Goal: Task Accomplishment & Management: Use online tool/utility

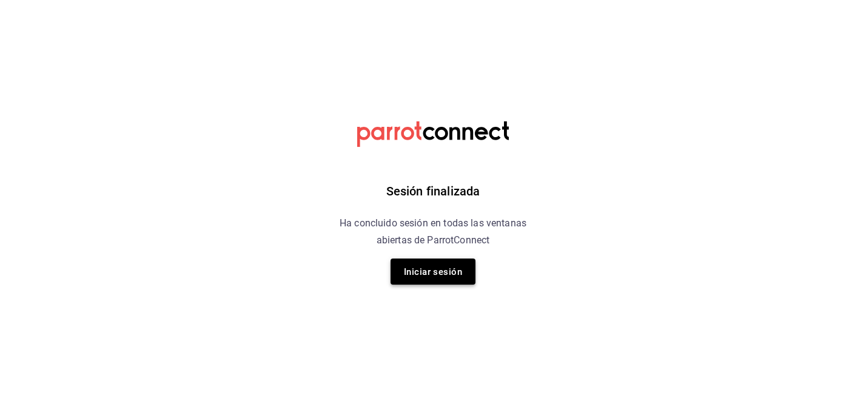
click at [441, 272] on font "Iniciar sesión" at bounding box center [433, 271] width 58 height 11
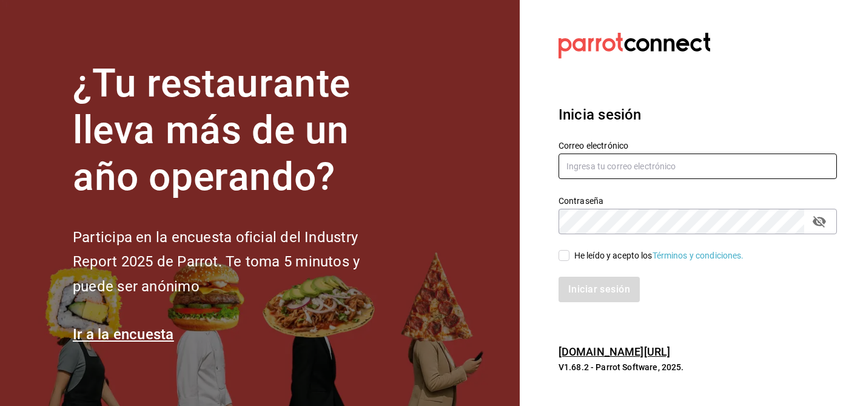
type input "multiuser@sushiexpress.com"
click at [566, 255] on input "He leído y acepto los Términos y condiciones." at bounding box center [563, 255] width 11 height 11
checkbox input "true"
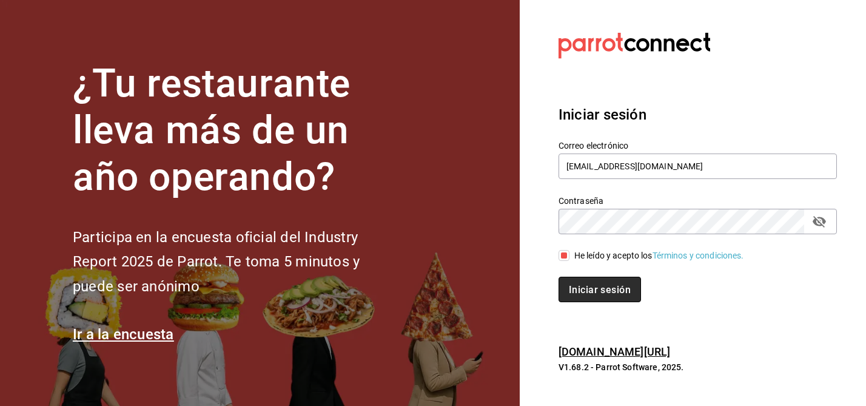
click at [595, 287] on font "Iniciar sesión" at bounding box center [600, 289] width 62 height 12
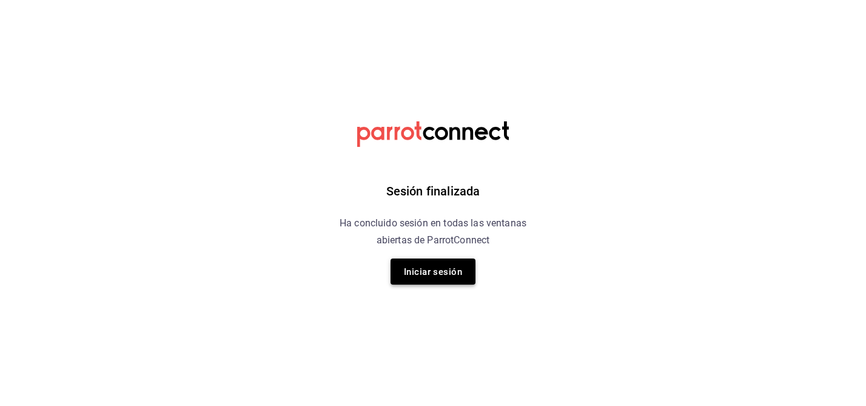
click at [452, 267] on font "Iniciar sesión" at bounding box center [433, 271] width 58 height 11
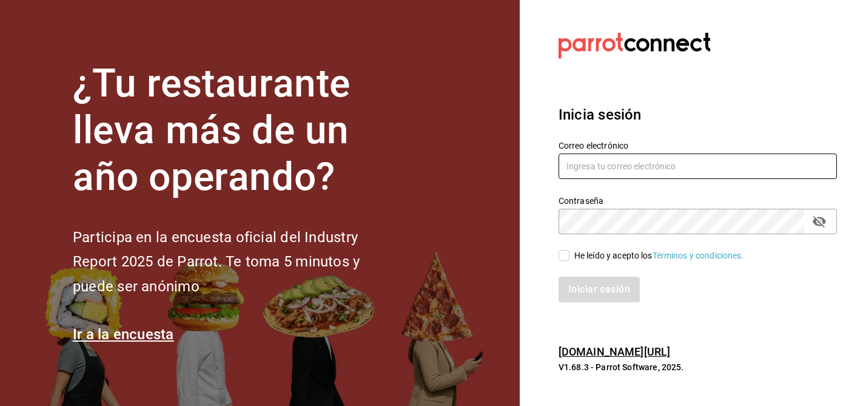
type input "[EMAIL_ADDRESS][DOMAIN_NAME]"
click at [562, 259] on input "He leído y acepto los Términos y condiciones." at bounding box center [563, 255] width 11 height 11
checkbox input "true"
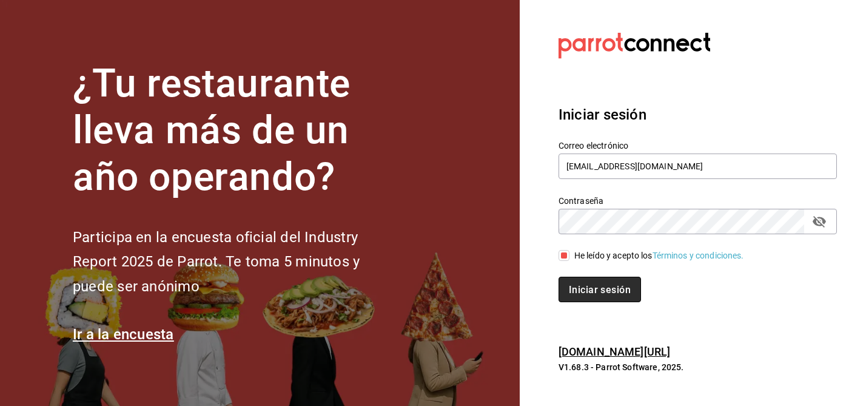
click at [586, 288] on font "Iniciar sesión" at bounding box center [600, 289] width 62 height 12
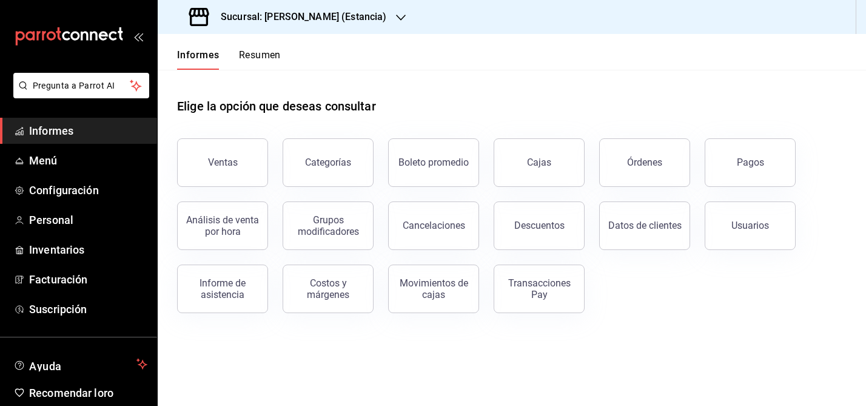
click at [352, 8] on div "Sucursal: [PERSON_NAME] (Estancia)" at bounding box center [288, 17] width 243 height 34
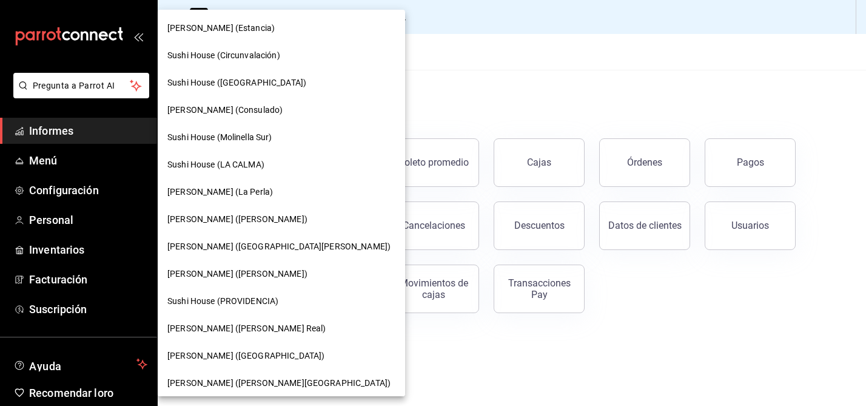
click at [245, 53] on font "Sushi House (Circunvalación)" at bounding box center [223, 55] width 113 height 10
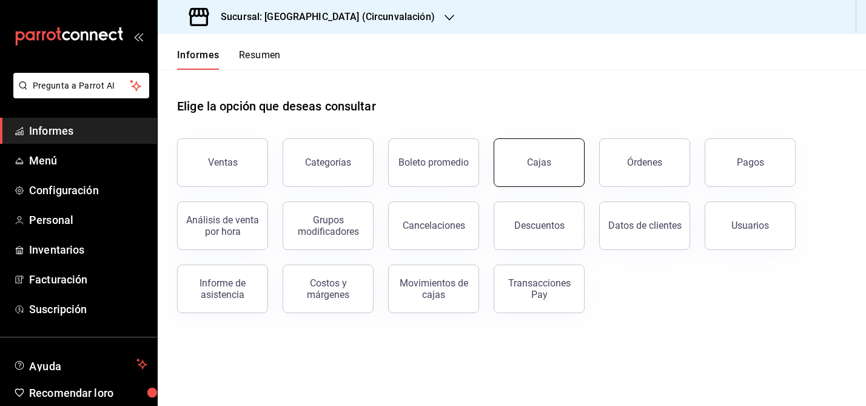
click at [530, 165] on font "Cajas" at bounding box center [539, 162] width 24 height 12
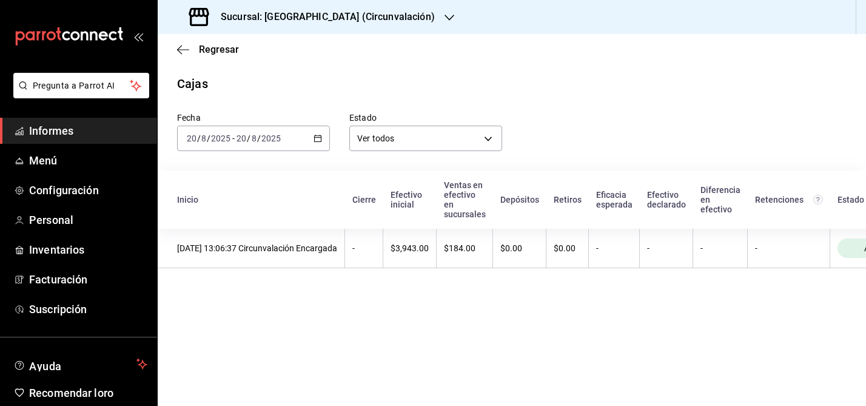
click at [315, 141] on icon "button" at bounding box center [317, 138] width 8 height 8
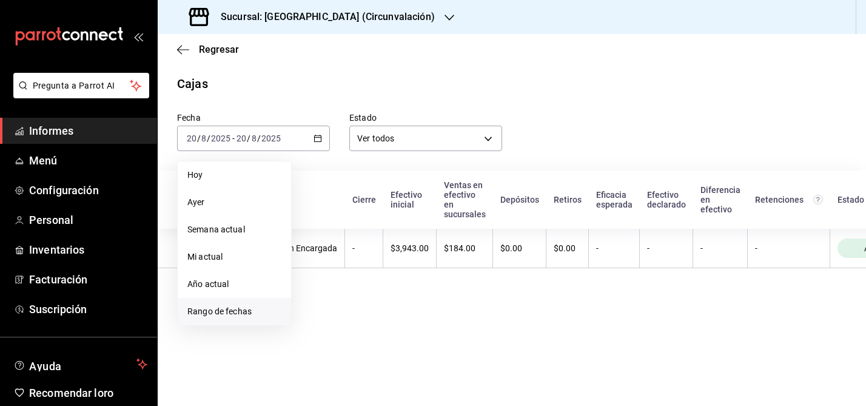
click at [208, 314] on font "Rango de fechas" at bounding box center [219, 311] width 64 height 10
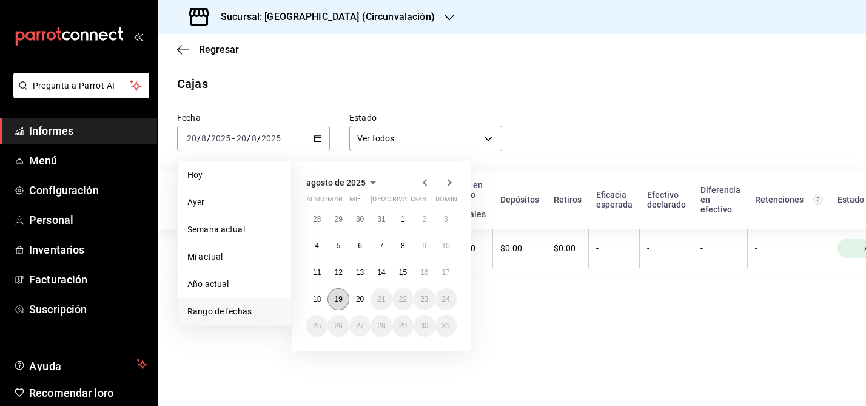
click at [341, 299] on font "19" at bounding box center [338, 299] width 8 height 8
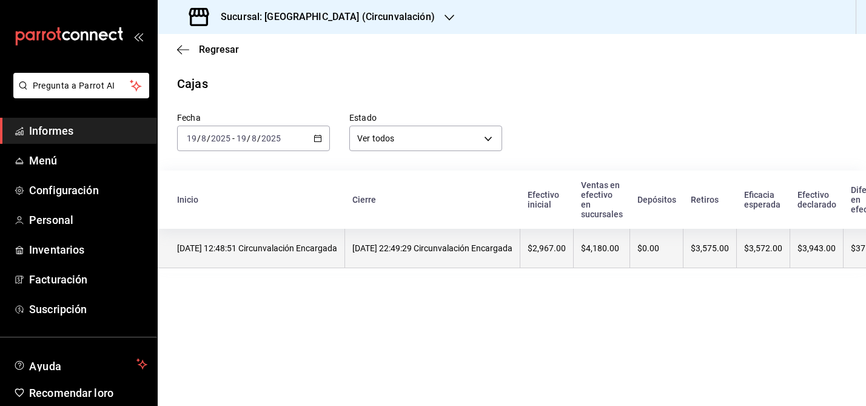
click at [292, 264] on th "19/08/2025 12:48:51 Circunvalación Encargada" at bounding box center [251, 248] width 187 height 39
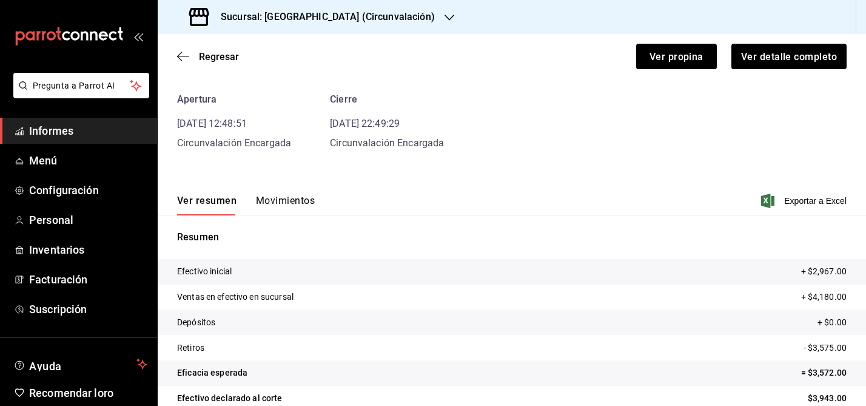
scroll to position [48, 0]
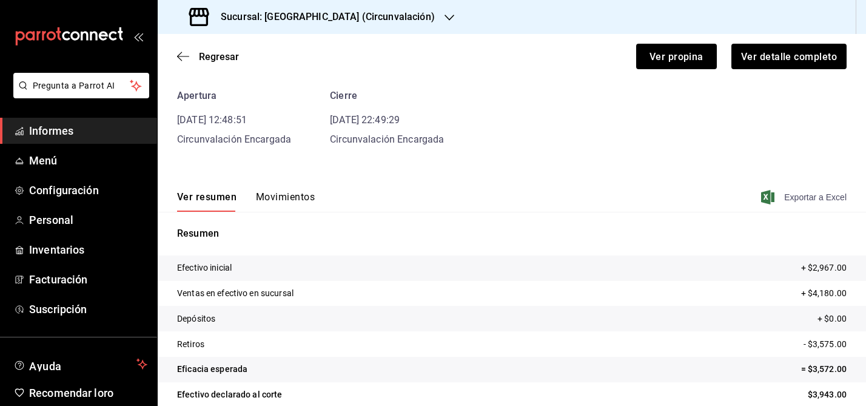
click at [813, 192] on font "Exportar a Excel" at bounding box center [815, 197] width 62 height 10
click at [276, 199] on font "Movimientos" at bounding box center [285, 197] width 59 height 12
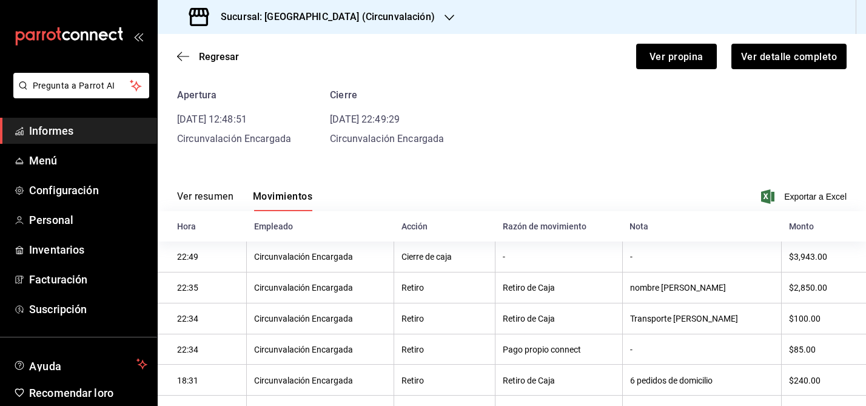
scroll to position [38, 0]
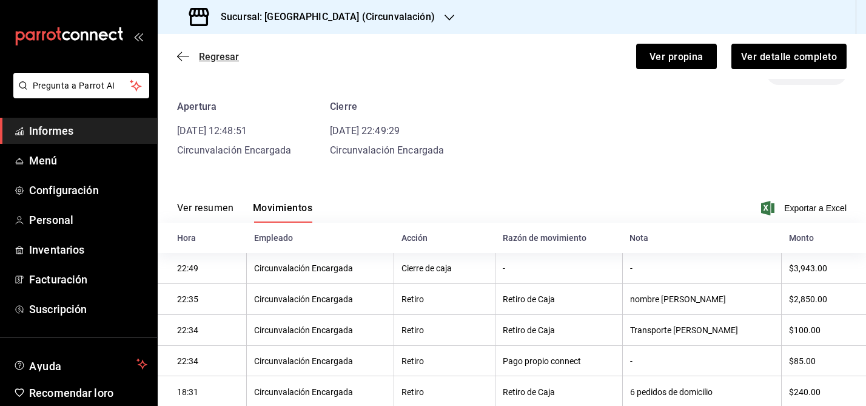
click at [178, 57] on icon "button" at bounding box center [179, 56] width 5 height 9
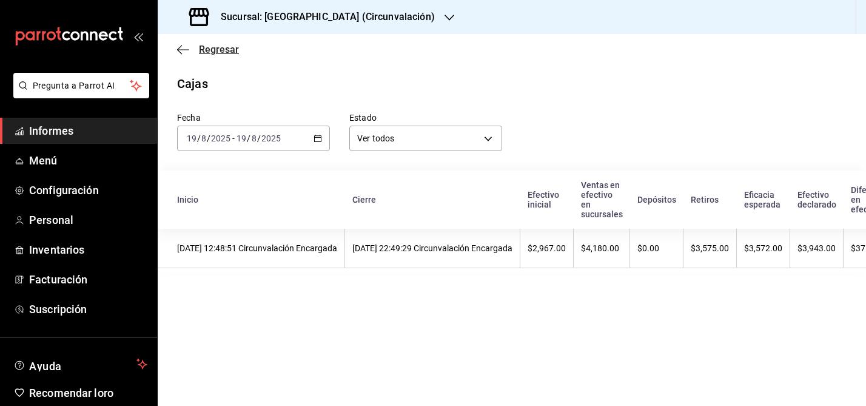
click at [183, 45] on icon "button" at bounding box center [183, 49] width 12 height 11
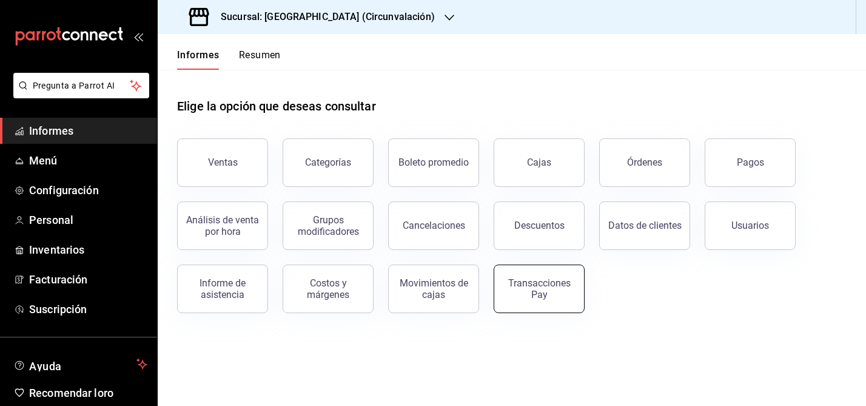
click at [544, 296] on font "Transacciones Pay" at bounding box center [539, 288] width 62 height 23
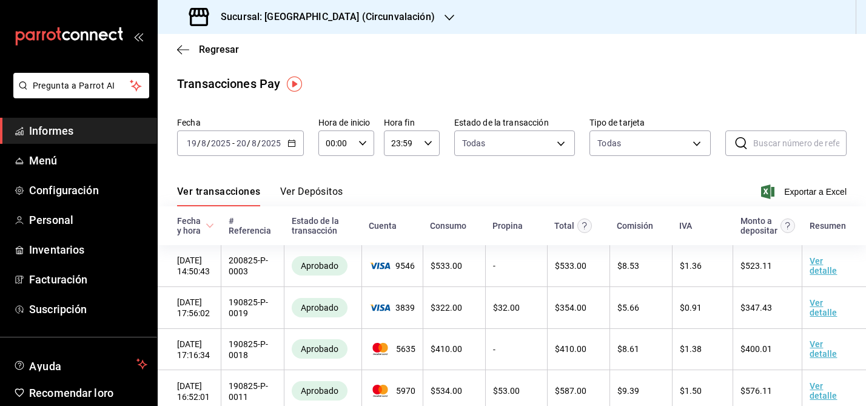
click at [295, 145] on icon "button" at bounding box center [291, 143] width 8 height 8
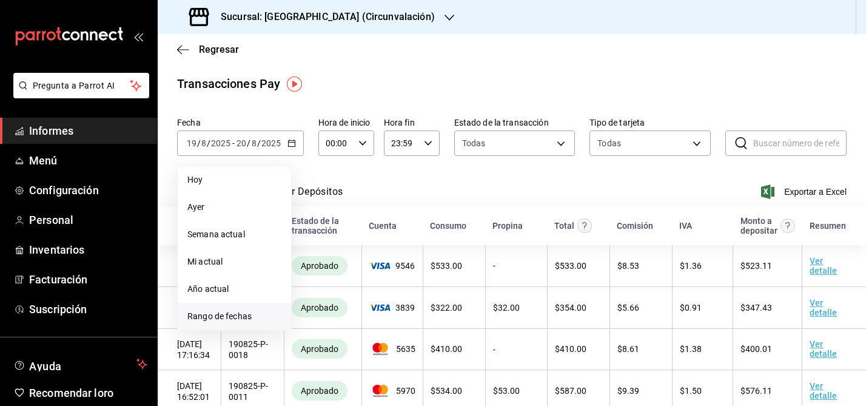
click at [224, 321] on span "Rango de fechas" at bounding box center [234, 316] width 94 height 13
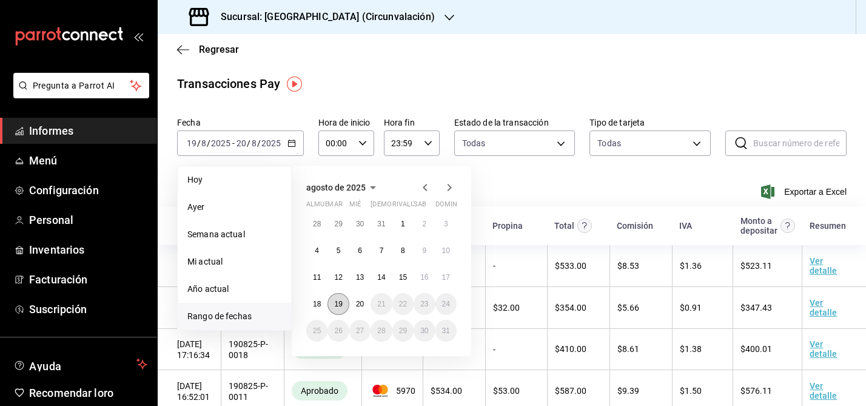
click at [336, 300] on font "19" at bounding box center [338, 303] width 8 height 8
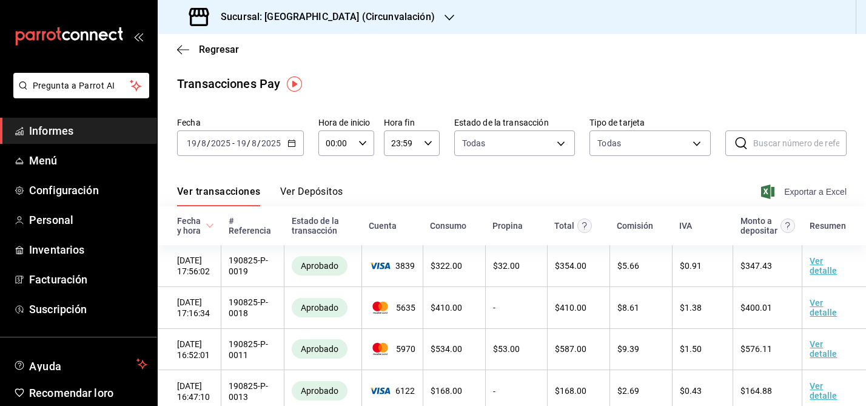
click at [818, 190] on font "Exportar a Excel" at bounding box center [815, 192] width 62 height 10
